Goal: Transaction & Acquisition: Subscribe to service/newsletter

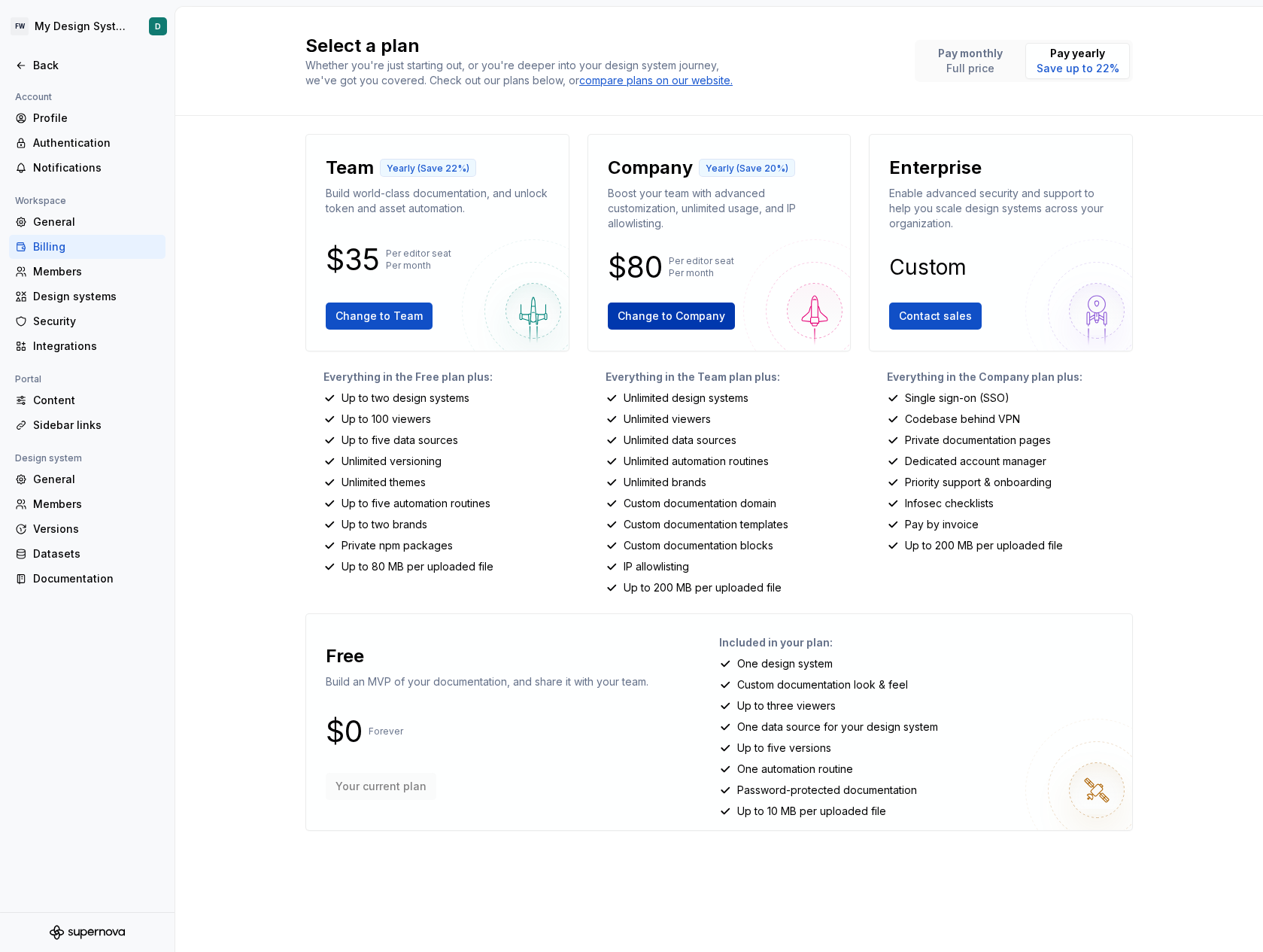
click at [649, 324] on button "Change to Company" at bounding box center [671, 316] width 127 height 27
click at [85, 274] on div "Members" at bounding box center [96, 271] width 126 height 15
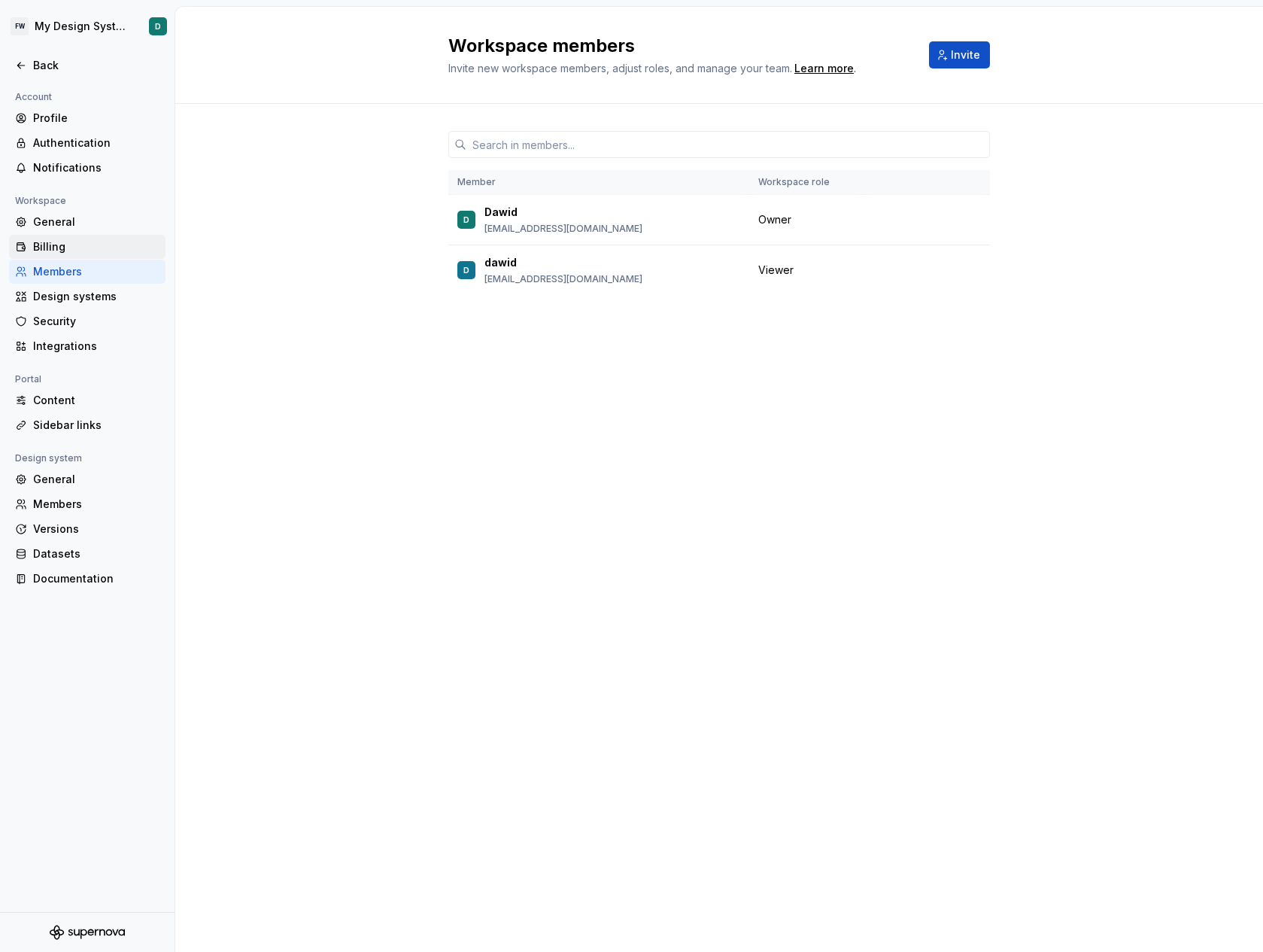
click at [72, 249] on div "Billing" at bounding box center [96, 246] width 126 height 15
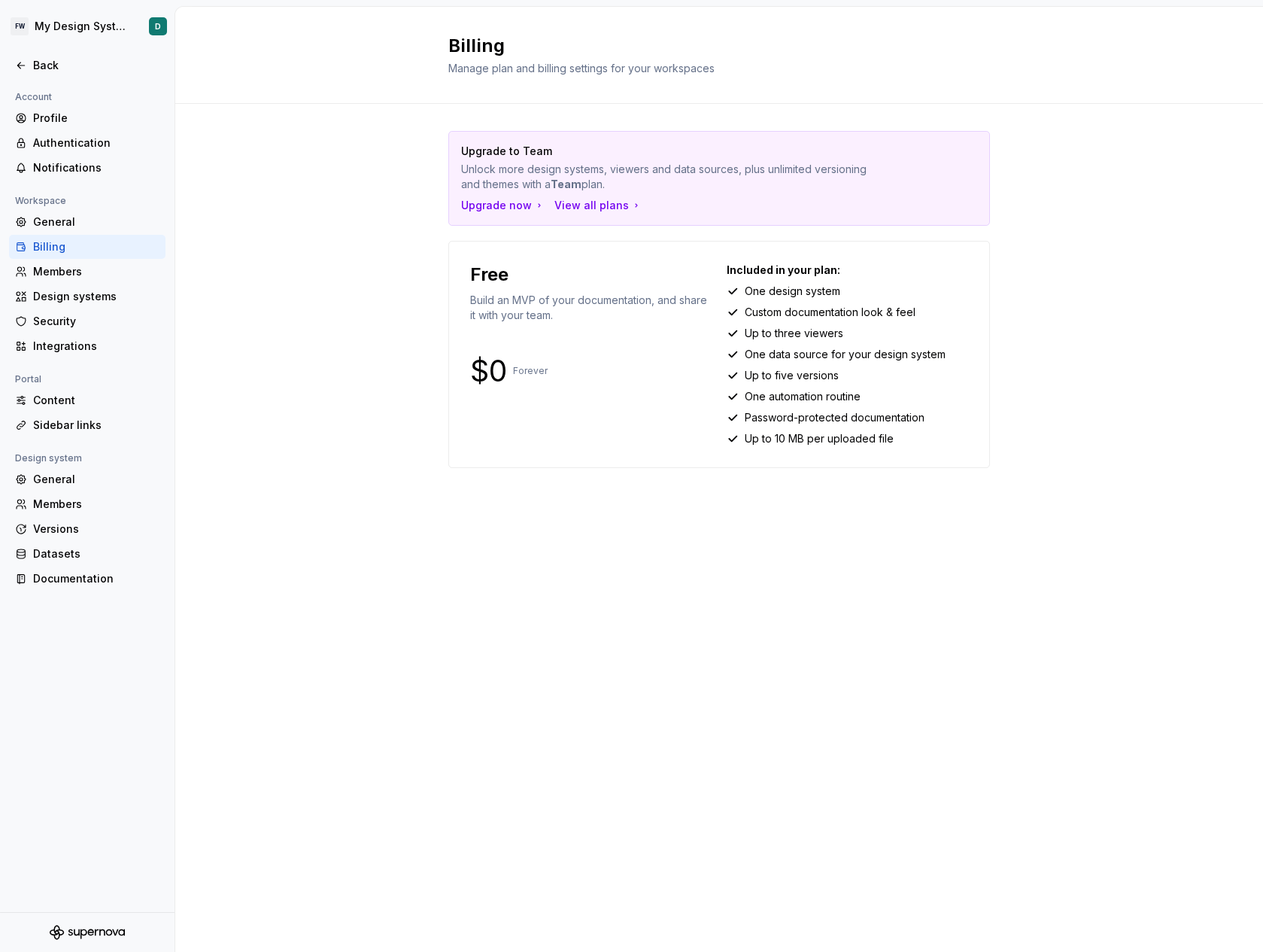
click at [543, 152] on p "Upgrade to Team" at bounding box center [666, 151] width 411 height 15
click at [60, 555] on div "Datasets" at bounding box center [96, 553] width 126 height 15
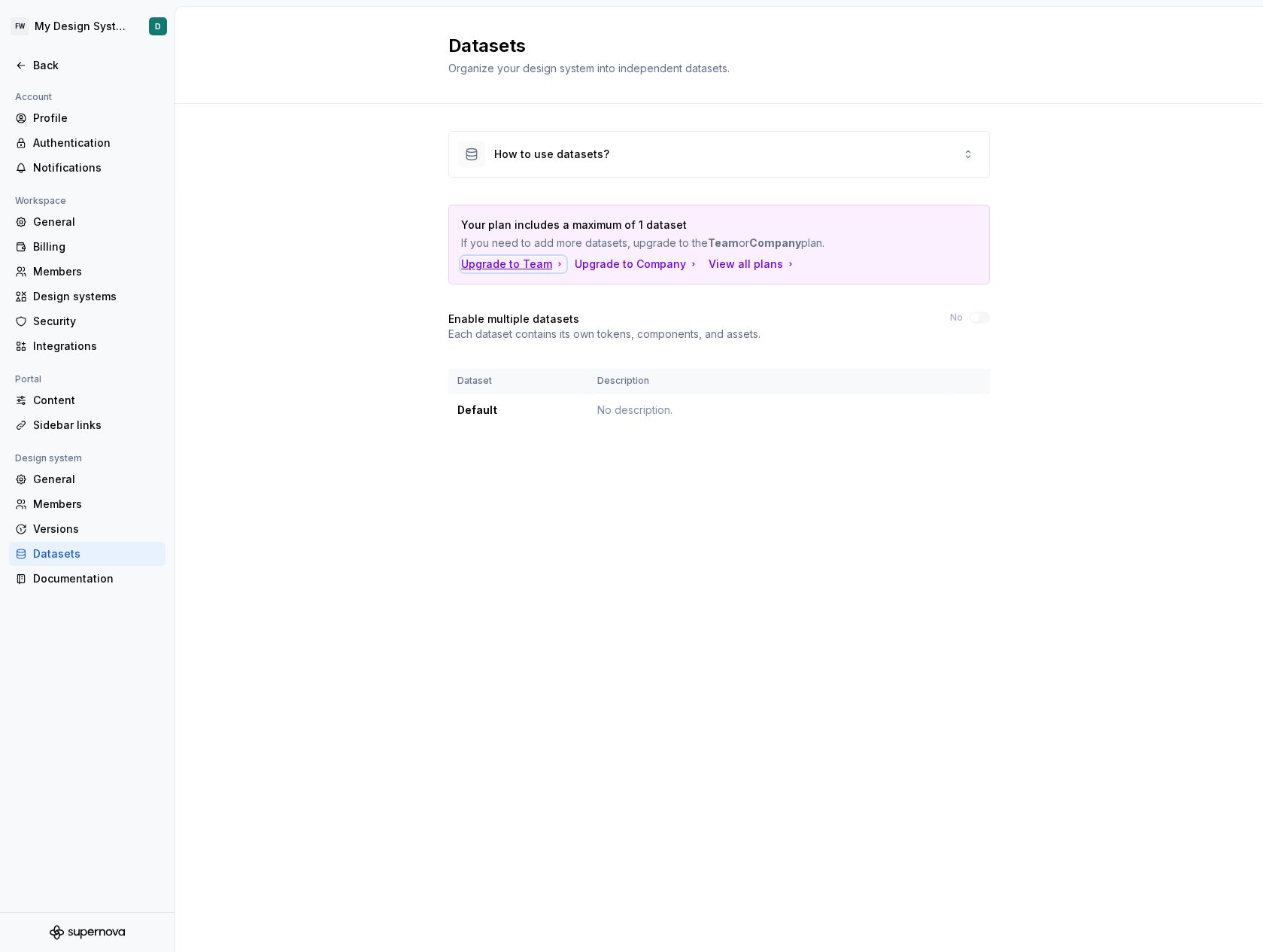
click at [481, 262] on div "Upgrade to Team" at bounding box center [513, 264] width 105 height 15
click at [719, 268] on div "Upgrade to Team Upgrade to Company View all plans" at bounding box center [719, 264] width 516 height 15
click at [729, 264] on div "Upgrade to Team Upgrade to Company View all plans" at bounding box center [719, 264] width 516 height 15
click at [735, 264] on div "View all plans" at bounding box center [753, 264] width 88 height 15
click at [726, 264] on div "View all plans" at bounding box center [753, 264] width 88 height 15
